Goal: Information Seeking & Learning: Check status

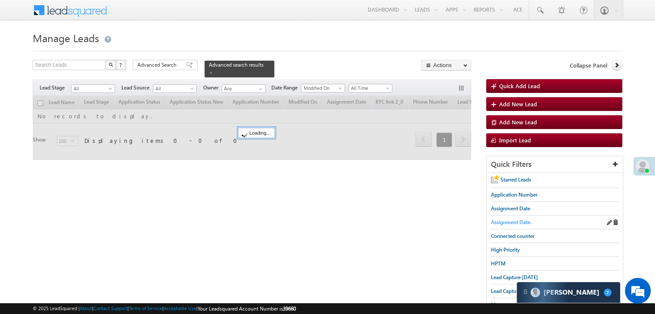
click at [511, 221] on span "Assignment Date." at bounding box center [511, 222] width 40 height 6
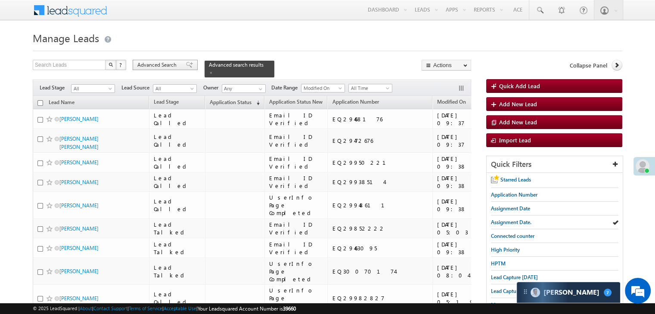
click at [178, 65] on span "Advanced Search" at bounding box center [158, 65] width 42 height 8
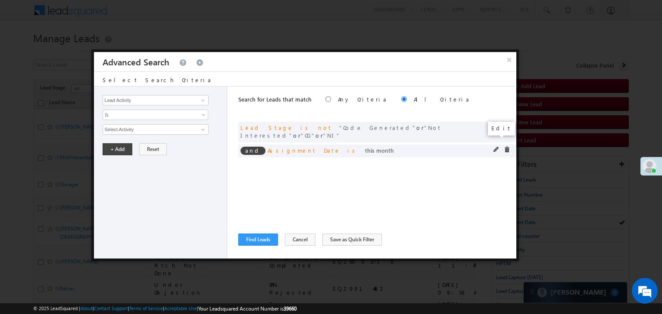
click at [496, 147] on span at bounding box center [496, 150] width 6 height 6
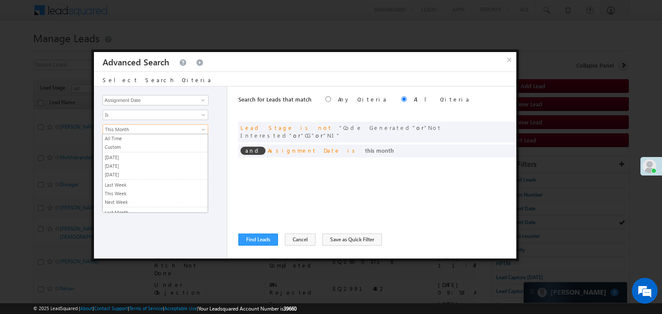
scroll to position [46, 0]
click at [171, 128] on span "This Month" at bounding box center [149, 130] width 93 height 8
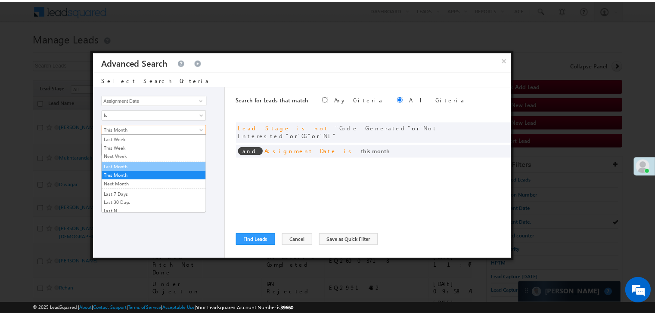
scroll to position [0, 0]
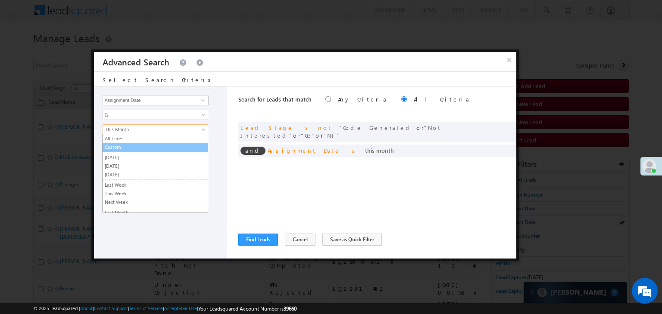
click at [130, 149] on link "Custom" at bounding box center [154, 147] width 105 height 8
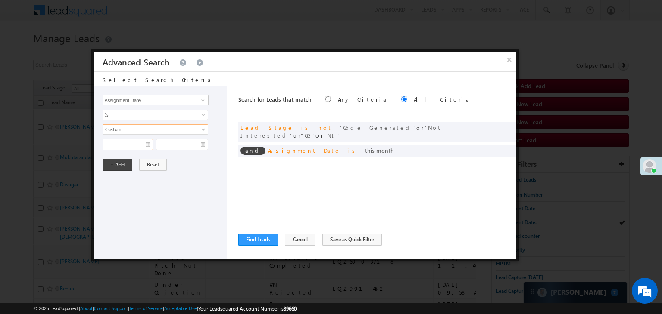
click at [130, 147] on input "text" at bounding box center [127, 144] width 50 height 11
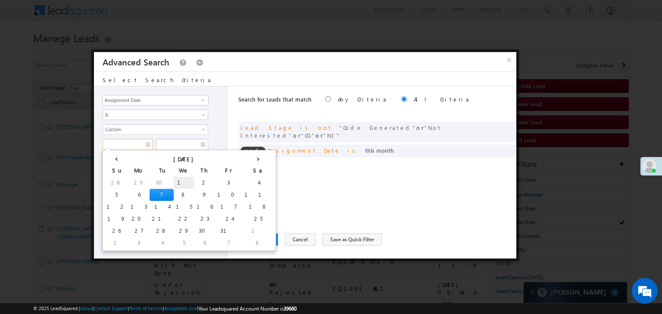
click at [174, 179] on td "1" at bounding box center [184, 183] width 21 height 12
type input "10/01/25"
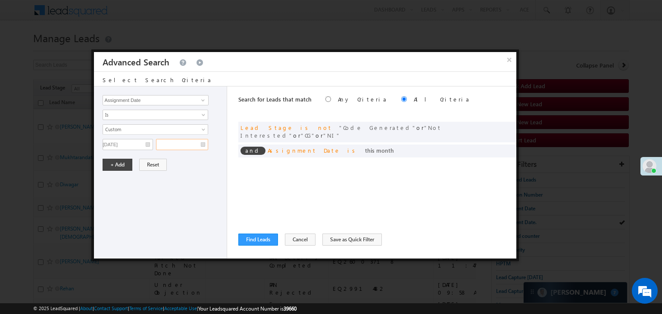
click at [183, 142] on input "text" at bounding box center [182, 144] width 52 height 11
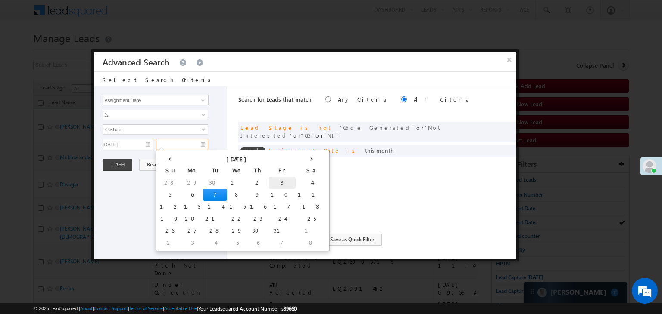
click at [268, 184] on td "3" at bounding box center [281, 183] width 27 height 12
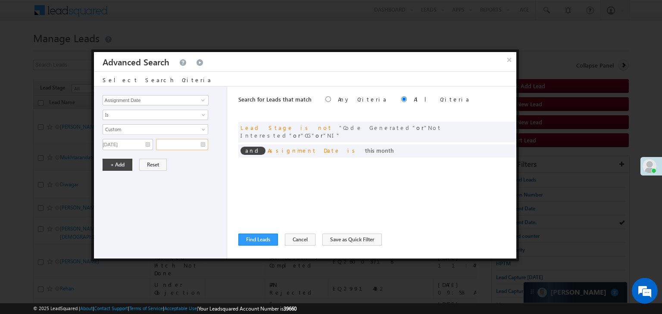
type input "10/03/25"
click at [112, 165] on button "+ Add" at bounding box center [117, 165] width 30 height 12
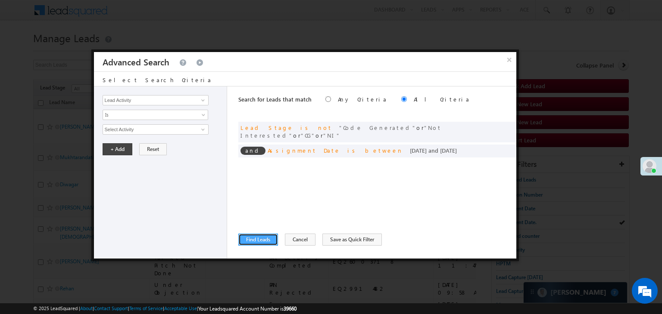
click at [258, 238] on button "Find Leads" at bounding box center [258, 240] width 40 height 12
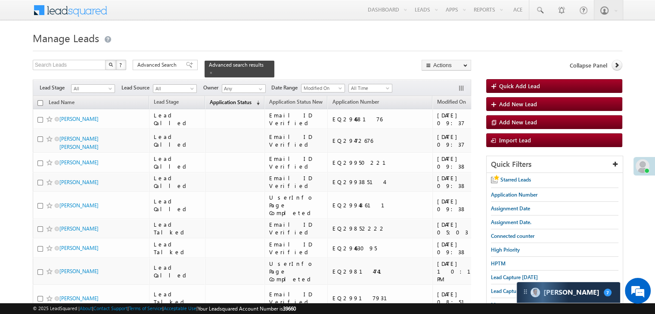
click at [216, 100] on span "Application Status" at bounding box center [231, 102] width 42 height 6
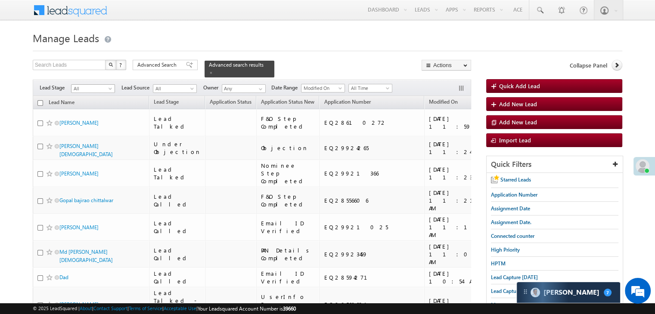
click at [102, 85] on span "All" at bounding box center [91, 89] width 41 height 8
click at [92, 136] on link "Lead Talked" at bounding box center [92, 132] width 43 height 8
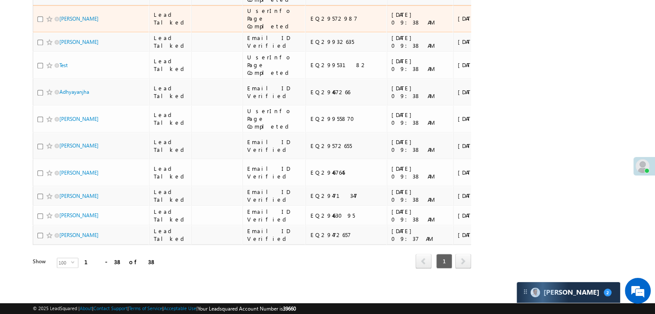
scroll to position [1335, 0]
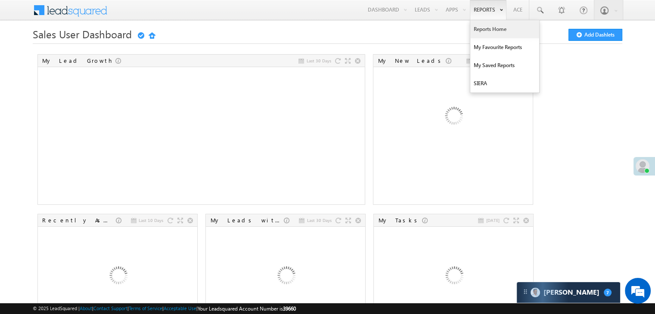
click at [478, 32] on link "Reports Home" at bounding box center [504, 29] width 69 height 18
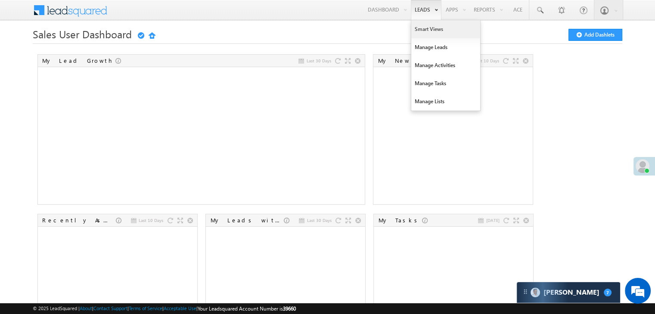
click at [427, 23] on link "Smart Views" at bounding box center [445, 29] width 69 height 18
